Goal: Task Accomplishment & Management: Manage account settings

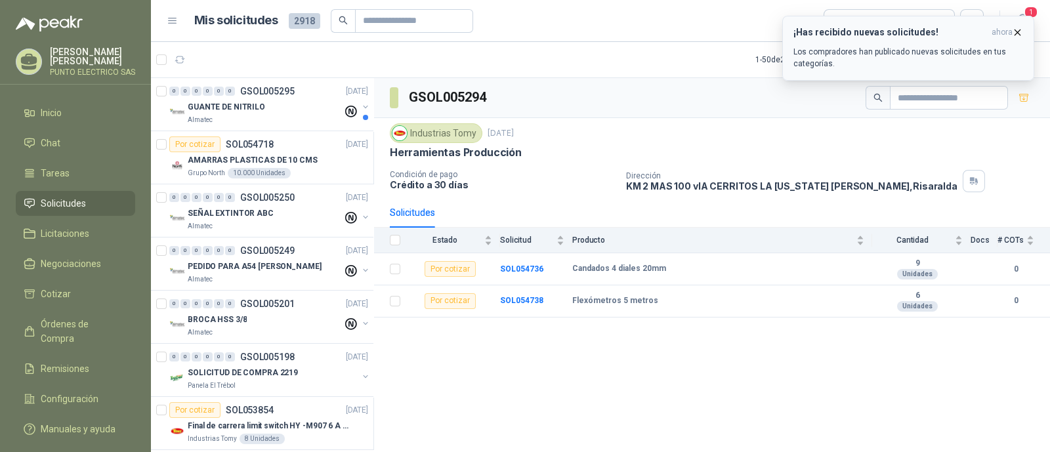
click at [848, 38] on div "¡Has recibido nuevas solicitudes! ahora Los compradores han publicado nuevas so…" at bounding box center [908, 48] width 230 height 43
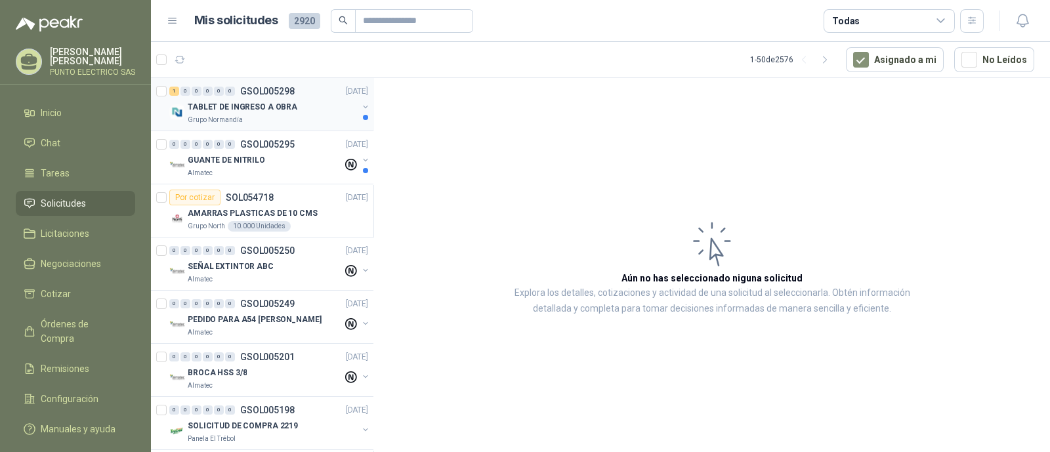
click at [264, 115] on div "Grupo Normandía" at bounding box center [273, 120] width 170 height 10
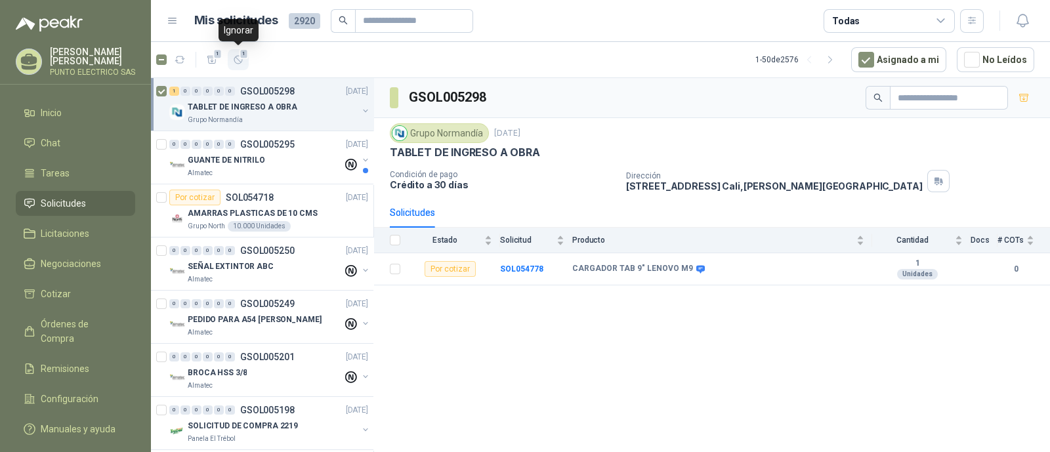
click at [235, 60] on icon "button" at bounding box center [238, 59] width 11 height 11
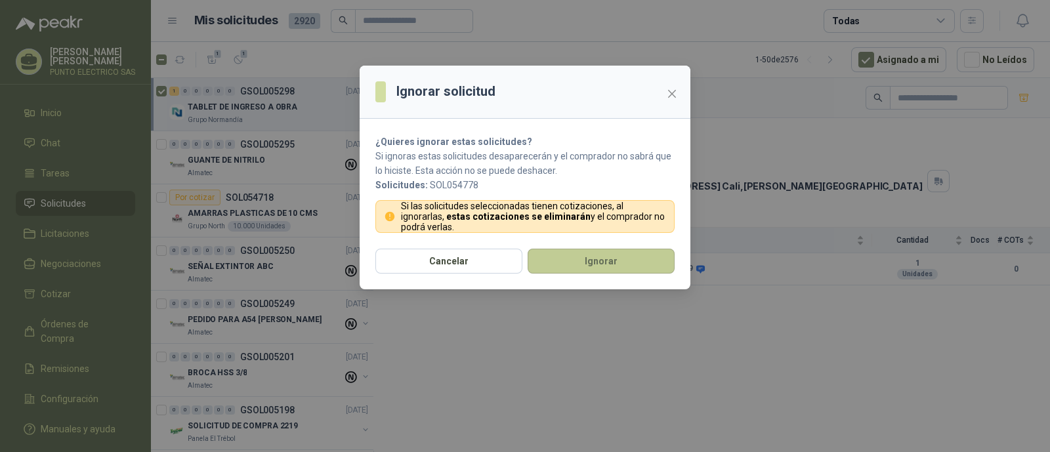
click at [594, 257] on button "Ignorar" at bounding box center [600, 261] width 147 height 25
